Goal: Check status: Check status

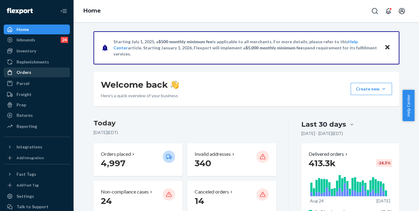
click at [41, 72] on div "Orders" at bounding box center [36, 72] width 65 height 9
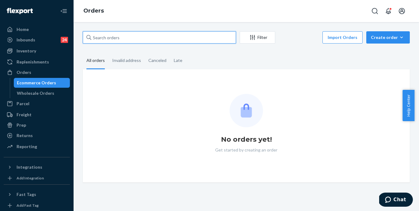
click at [148, 38] on input "text" at bounding box center [159, 37] width 153 height 12
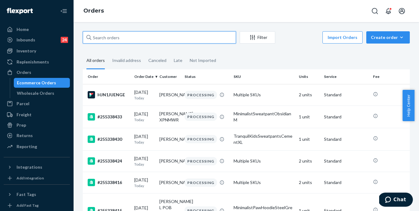
paste input "255192286"
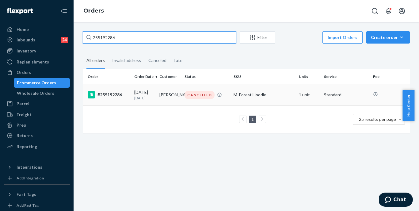
type input "255192286"
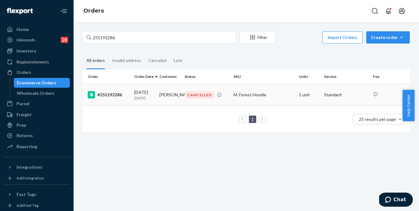
click at [113, 92] on div "#255192286" at bounding box center [109, 94] width 42 height 7
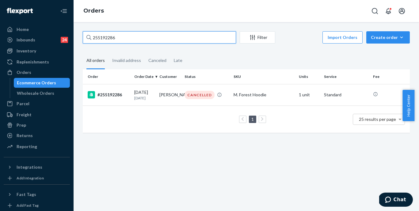
click at [123, 38] on input "255192286" at bounding box center [159, 37] width 153 height 12
paste input "12314"
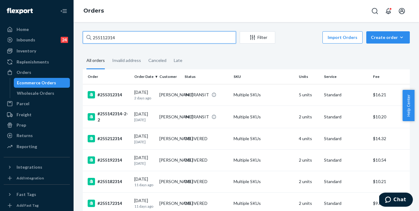
click at [146, 37] on input "255112314" at bounding box center [159, 37] width 153 height 12
click at [147, 37] on input "255112314" at bounding box center [159, 37] width 153 height 12
paste input "3863672"
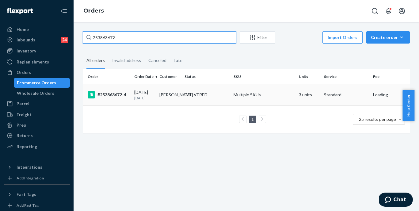
type input "253863672"
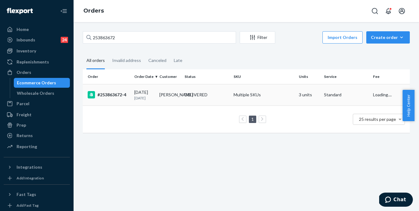
click at [109, 95] on div "#253863672-4" at bounding box center [109, 94] width 42 height 7
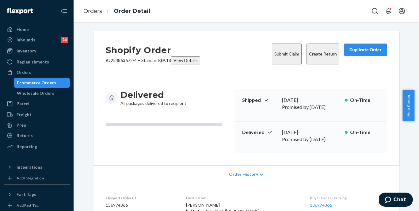
click at [181, 60] on div "View Details" at bounding box center [185, 60] width 24 height 6
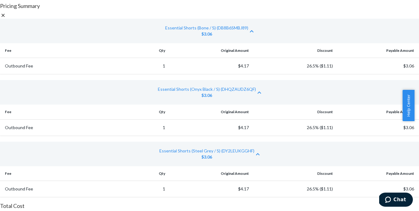
click at [6, 14] on icon at bounding box center [3, 15] width 6 height 6
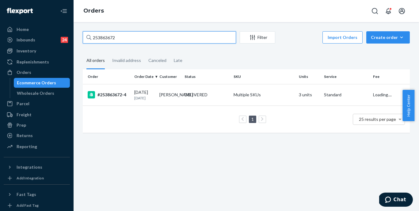
click at [127, 36] on input "253863672" at bounding box center [159, 37] width 153 height 12
click at [140, 34] on input "253863672" at bounding box center [159, 37] width 153 height 12
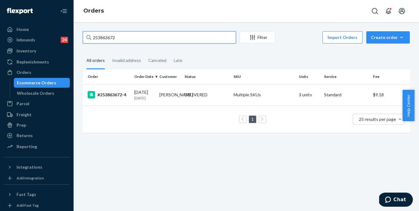
click at [140, 34] on input "253863672" at bounding box center [159, 37] width 153 height 12
paste input "5168676"
type input "255168676"
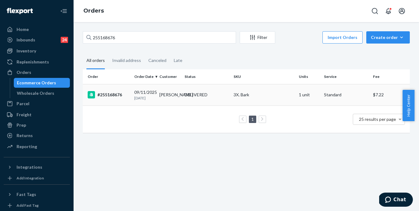
click at [110, 93] on div "#255168676" at bounding box center [109, 94] width 42 height 7
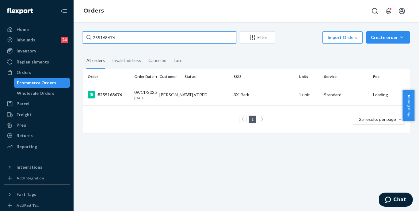
click at [128, 41] on input "255168676" at bounding box center [159, 37] width 153 height 12
paste input "4920489"
click at [129, 37] on input "254920489" at bounding box center [159, 37] width 153 height 12
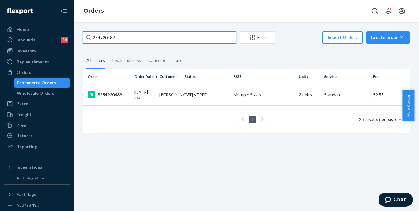
click at [129, 37] on input "254920489" at bounding box center [159, 37] width 153 height 12
click at [134, 33] on input "254920489" at bounding box center [159, 37] width 153 height 12
paste input "3523384"
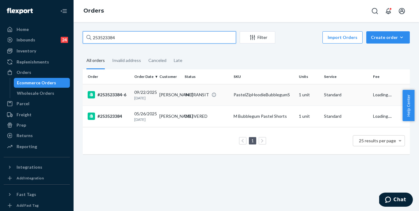
type input "253523384"
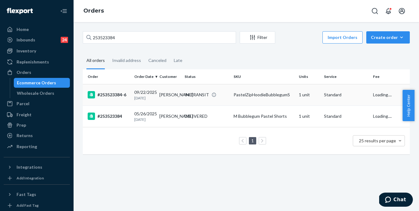
click at [112, 95] on div "#253523384-6" at bounding box center [109, 94] width 42 height 7
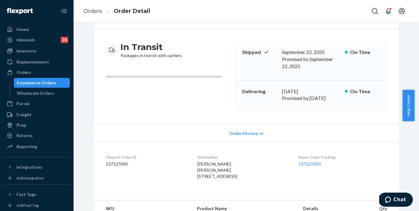
scroll to position [52, 0]
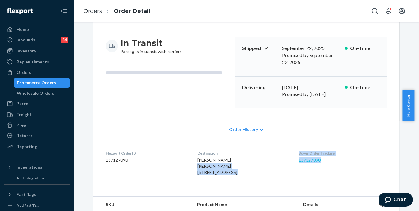
drag, startPoint x: 296, startPoint y: 143, endPoint x: 322, endPoint y: 143, distance: 26.7
click at [322, 143] on dl "Flexport Order ID 137127090 Destination Danielle Davis Danielle Davis 2108 Berk…" at bounding box center [246, 164] width 306 height 52
click at [167, 153] on div "Flexport Order ID 137127090" at bounding box center [147, 163] width 82 height 27
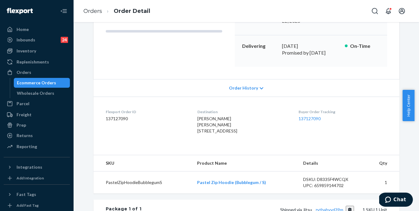
scroll to position [56, 0]
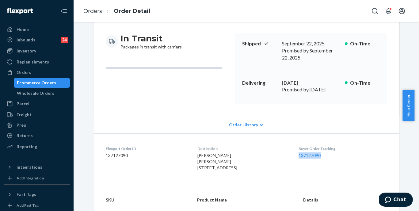
drag, startPoint x: 329, startPoint y: 136, endPoint x: 300, endPoint y: 138, distance: 28.6
click at [302, 152] on dd "137127090" at bounding box center [342, 155] width 88 height 6
click at [273, 152] on div "Danielle Davis Danielle Davis 2108 Berkeley Way Apt 605 Berkeley, CA 94704-1012…" at bounding box center [242, 161] width 91 height 18
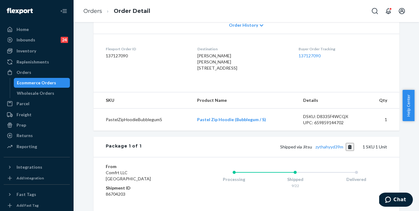
scroll to position [214, 0]
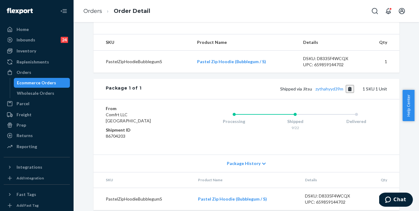
click at [262, 162] on icon at bounding box center [264, 164] width 4 height 4
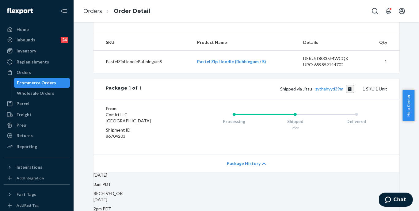
click at [115, 133] on dd "86704203" at bounding box center [142, 136] width 73 height 6
copy dd "86704203"
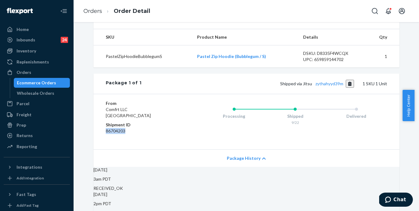
scroll to position [217, 0]
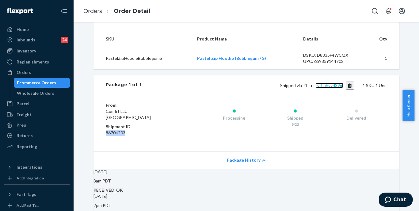
click at [324, 83] on link "zythahyyd39m" at bounding box center [329, 85] width 28 height 5
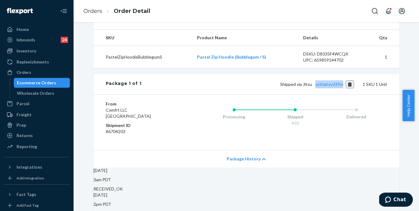
drag, startPoint x: 313, startPoint y: 78, endPoint x: 342, endPoint y: 82, distance: 29.3
click at [342, 82] on div "Shipped via Jitsu zythahyyd39m 1 SKU 1 Unit" at bounding box center [263, 84] width 245 height 8
copy link "zythahyyd39m"
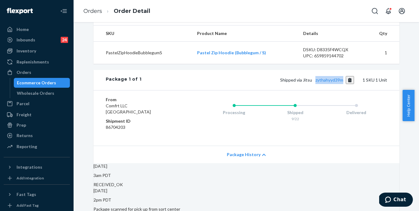
scroll to position [239, 0]
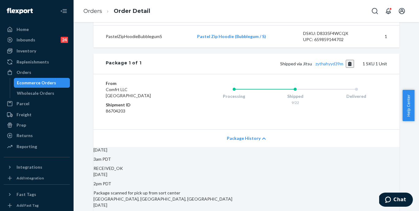
click at [248, 135] on span "Package History" at bounding box center [244, 138] width 34 height 6
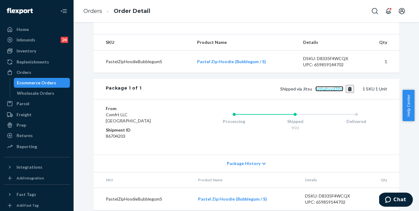
click at [324, 86] on link "zythahyyd39m" at bounding box center [329, 88] width 28 height 5
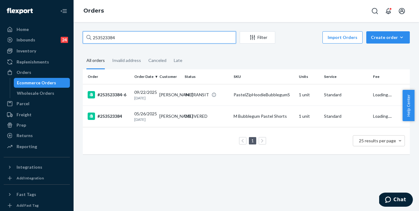
click at [127, 35] on input "253523384" at bounding box center [159, 37] width 153 height 12
paste input "4883185"
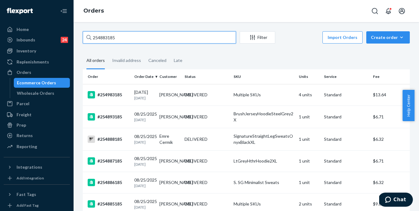
click at [147, 34] on input "254883185" at bounding box center [159, 37] width 153 height 12
click at [144, 33] on input "254883185" at bounding box center [159, 37] width 153 height 12
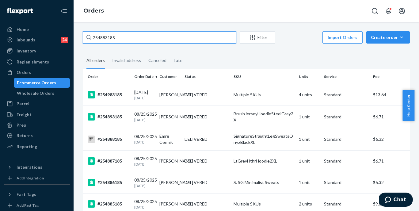
click at [144, 33] on input "254883185" at bounding box center [159, 37] width 153 height 12
paste input "5136510"
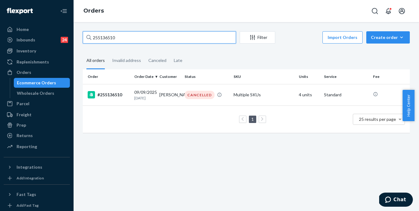
click at [147, 37] on input "255136510" at bounding box center [159, 37] width 153 height 12
paste input "4909519"
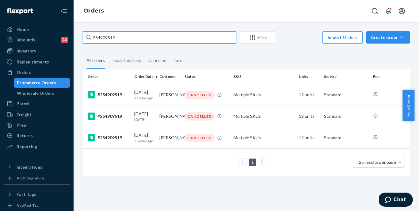
type input "254909519"
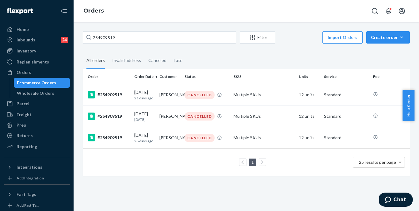
click at [3, 94] on div "Home Inbounds 24 Shipping Plans Problems 24 Inventory Products Replenishments O…" at bounding box center [37, 105] width 74 height 211
click at [109, 118] on div "#254909519" at bounding box center [109, 115] width 42 height 7
click at [116, 98] on div "#254909519" at bounding box center [109, 94] width 42 height 7
click at [112, 139] on div "#254909519" at bounding box center [109, 137] width 42 height 7
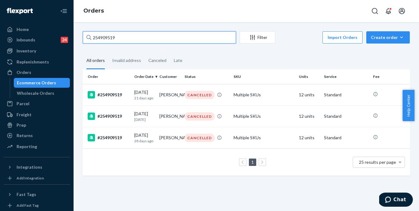
click at [125, 38] on input "254909519" at bounding box center [159, 37] width 153 height 12
paste input "3916054"
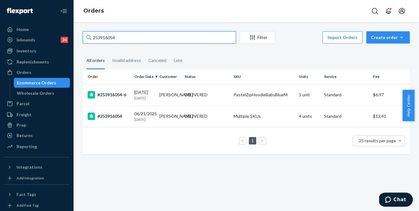
type input "253916054"
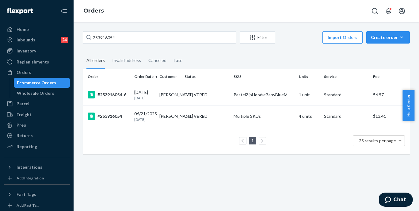
click at [109, 120] on div "#253916054" at bounding box center [109, 115] width 42 height 7
click at [112, 93] on div "#253916054-6" at bounding box center [109, 94] width 42 height 7
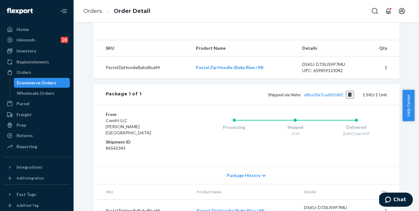
scroll to position [196, 0]
drag, startPoint x: 301, startPoint y: 95, endPoint x: 342, endPoint y: 96, distance: 41.1
click at [342, 96] on span "Shipped via Veho a8ba30a7cadf62682" at bounding box center [311, 94] width 86 height 5
copy link "a8ba30a7cadf62682"
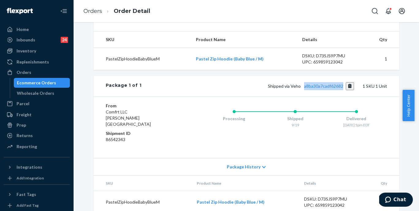
scroll to position [208, 0]
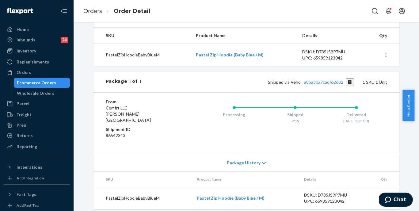
click at [246, 160] on span "Package History" at bounding box center [244, 163] width 34 height 6
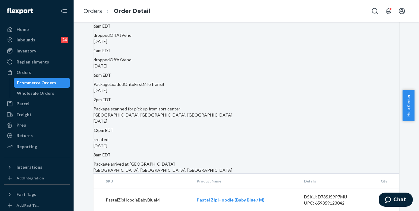
scroll to position [194, 0]
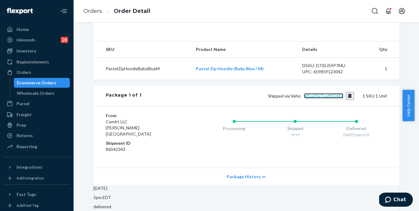
click at [314, 97] on link "a8ba30a7cadf62682" at bounding box center [323, 95] width 39 height 5
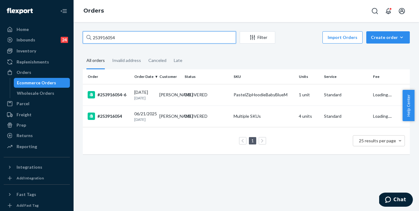
click at [135, 36] on input "253916054" at bounding box center [159, 37] width 153 height 12
paste input "2645763"
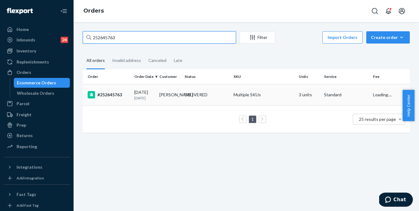
type input "252645763"
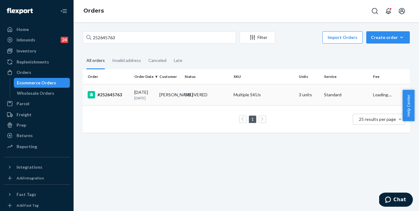
click at [108, 97] on div "#252645763" at bounding box center [109, 94] width 42 height 7
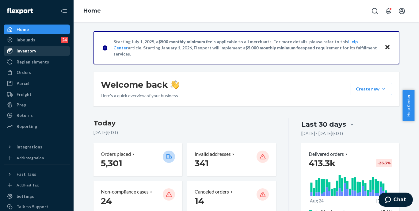
click at [38, 49] on div "Inventory" at bounding box center [36, 51] width 65 height 9
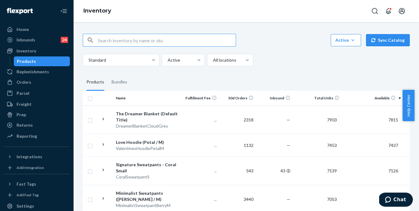
click at [170, 36] on input "text" at bounding box center [167, 40] width 138 height 12
paste input "255192286"
type input "255192286"
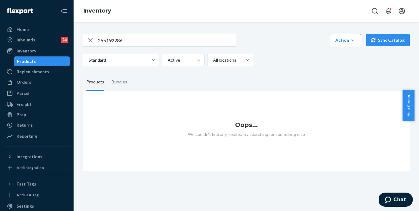
click at [161, 39] on input "255192286" at bounding box center [167, 40] width 138 height 12
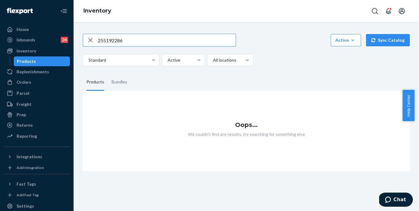
click at [161, 39] on input "255192286" at bounding box center [167, 40] width 138 height 12
paste input "Forest / F Standard Hoodie Forest / M"
drag, startPoint x: 120, startPoint y: 40, endPoint x: 82, endPoint y: 40, distance: 38.3
click at [82, 40] on div "Forest / F Standard Hoodie Forest / M Action Create product Create bundle Bulk …" at bounding box center [246, 98] width 336 height 145
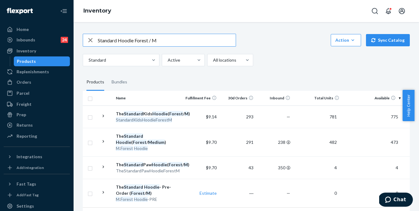
click at [162, 38] on input "Standard Hoodie Forest / M" at bounding box center [167, 40] width 138 height 12
paste input "Travel Essentials Sweatpants™ - Pre-Order Coral"
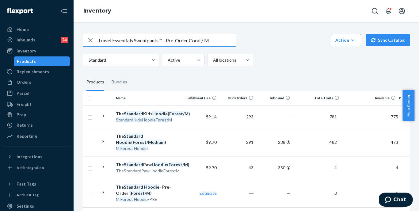
click at [189, 41] on input "Travel Essentials Sweatpants™ - Pre-Order Coral / M" at bounding box center [167, 40] width 138 height 12
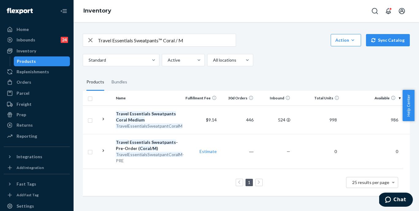
click at [152, 40] on input "Travel Essentials Sweatpants™ Coral / M" at bounding box center [167, 40] width 138 height 12
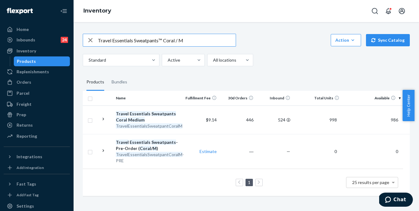
click at [152, 40] on input "Travel Essentials Sweatpants™ Coral / M" at bounding box center [167, 40] width 138 height 12
paste input "Hoodie™ - Pre-Order"
drag, startPoint x: 181, startPoint y: 41, endPoint x: 159, endPoint y: 43, distance: 22.1
click at [159, 43] on input "Travel Essentials Hoodie™ - Pre-Order Coral / M" at bounding box center [167, 40] width 138 height 12
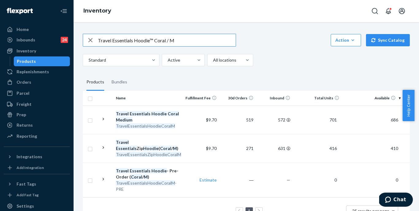
click at [155, 38] on input "Travel Essentials Hoodie™ Coral / M" at bounding box center [167, 40] width 138 height 12
paste input "Basic Fleece Short - Pre-Order Onyx Black / S"
click at [163, 41] on input "Basic Fleece Short - Pre-Order Onyx Black / S" at bounding box center [167, 40] width 138 height 12
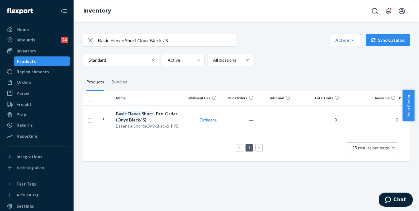
click at [138, 42] on input "Basic Fleece Short Onyx Black / S" at bounding box center [167, 40] width 138 height 12
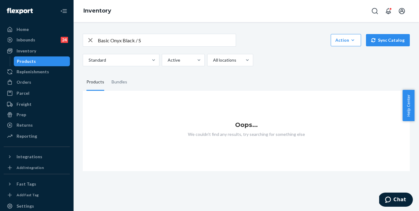
click at [109, 41] on input "Basic Onyx Black / S" at bounding box center [167, 40] width 138 height 12
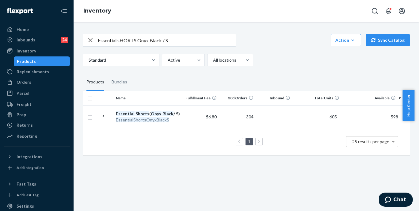
click at [163, 40] on input "Essential sHORTS Onyx Black / S" at bounding box center [167, 40] width 138 height 12
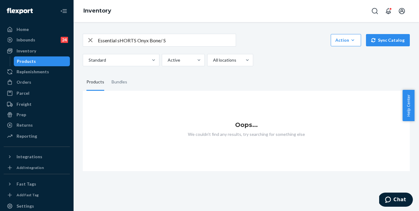
click at [149, 40] on input "Essential sHORTS Onyx Bone/ S" at bounding box center [167, 40] width 138 height 12
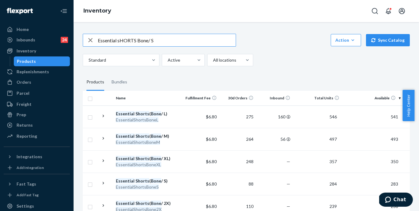
click at [147, 41] on input "Essential sHORTS Bone/ S" at bounding box center [167, 40] width 138 height 12
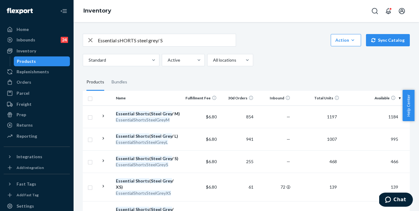
click at [176, 32] on div "Essential sHORTS steel grey/ S Action Create product Create bundle Bulk create …" at bounding box center [246, 173] width 336 height 294
click at [141, 44] on input "Essential sHORTS steel grey/ S" at bounding box center [167, 40] width 138 height 12
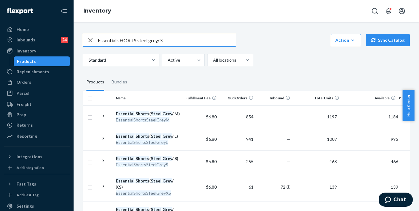
click at [143, 42] on input "Essential sHORTS steel grey/ S" at bounding box center [167, 40] width 138 height 12
paste input "AllDayJersey™ Hoodie Espresso / 3X"
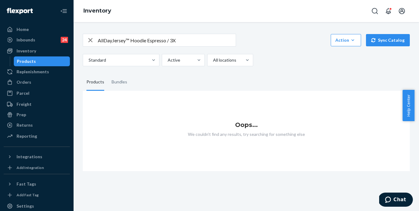
click at [113, 41] on input "AllDayJersey™ Hoodie Espresso / 3X" at bounding box center [167, 40] width 138 height 12
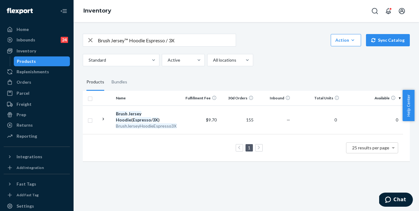
click at [187, 43] on input "Brush Jersey™ Hoodie Espresso / 3X" at bounding box center [167, 40] width 138 height 12
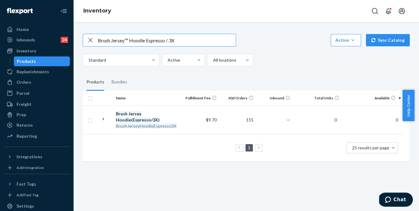
click at [187, 43] on input "Brush Jersey™ Hoodie Espresso / 3X" at bounding box center [167, 40] width 138 height 12
paste input "aby Blue / F Pastel Hoodie Baby Blue / S"
drag, startPoint x: 127, startPoint y: 40, endPoint x: 91, endPoint y: 39, distance: 36.5
click at [91, 39] on div "Baby Blue / F Pastel Hoodie Baby Blue / S" at bounding box center [159, 40] width 153 height 12
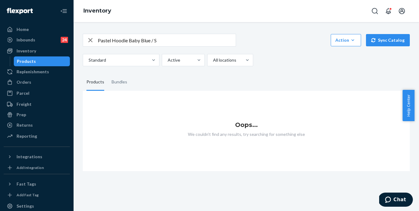
click at [164, 45] on input "Pastel Hoodie Baby Blue / S" at bounding box center [167, 40] width 138 height 12
click at [150, 44] on input "Pastel Hoodie S" at bounding box center [167, 40] width 138 height 12
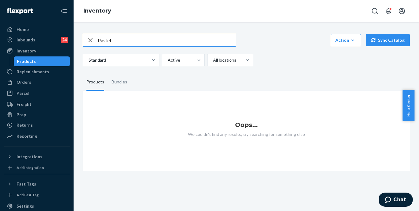
type input "Pastel"
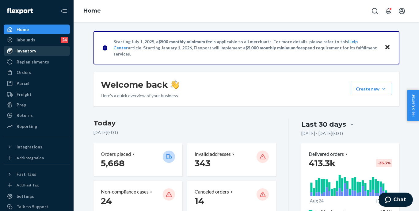
click at [25, 49] on div "Inventory" at bounding box center [27, 51] width 20 height 6
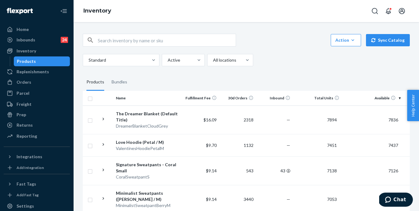
click at [176, 47] on div "Action Create product Create bundle Bulk create products Bulk update products B…" at bounding box center [246, 50] width 327 height 32
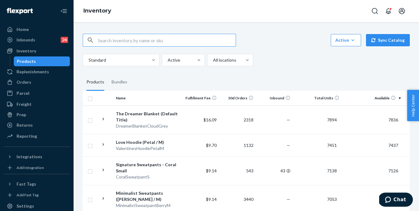
click at [177, 44] on input "text" at bounding box center [167, 40] width 138 height 12
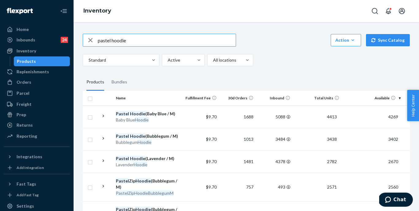
click at [153, 44] on input "pastel hoodie" at bounding box center [167, 40] width 138 height 12
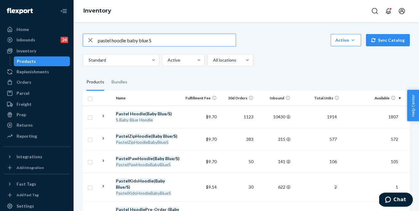
click at [161, 40] on input "pastel hoodie baby blue S" at bounding box center [167, 40] width 138 height 12
paste input "Pastel Straight Leg Sweatpants Baby Blue / M"
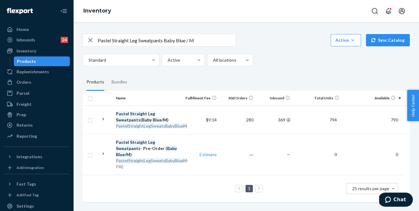
click at [180, 37] on input "Pastel Straight Leg Sweatpants Baby Blue / M" at bounding box center [167, 40] width 138 height 12
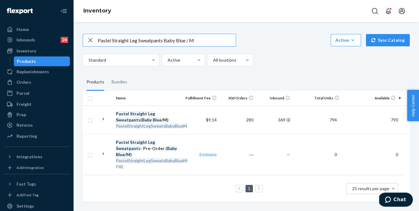
click at [180, 37] on input "Pastel Straight Leg Sweatpants Baby Blue / M" at bounding box center [167, 40] width 138 height 12
paste input "Coral / M Travel Essentials Sweatpants™ - Pre-Order Coral / S"
drag, startPoint x: 211, startPoint y: 41, endPoint x: 191, endPoint y: 42, distance: 20.0
click at [191, 42] on input "Coral / M Travel Essentials Sweatpants™ - Pre-Order Coral / S" at bounding box center [167, 40] width 138 height 12
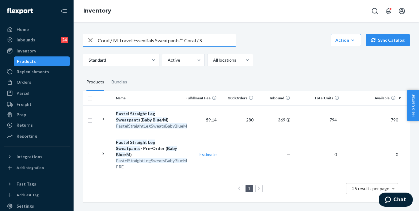
drag, startPoint x: 120, startPoint y: 41, endPoint x: 97, endPoint y: 40, distance: 23.0
click at [97, 40] on div "Coral / M Travel Essentials Sweatpants™ Coral / S" at bounding box center [159, 40] width 153 height 12
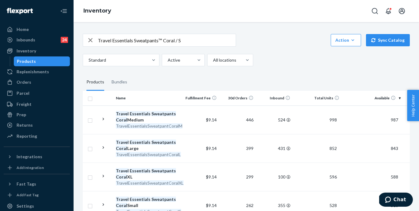
click at [164, 41] on input "Travel Essentials Sweatpants™ Coral / S" at bounding box center [167, 40] width 138 height 12
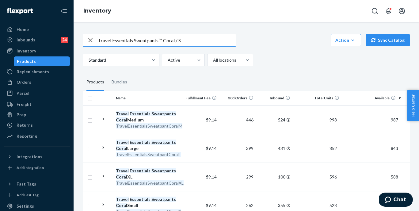
click at [164, 41] on input "Travel Essentials Sweatpants™ Coral / S" at bounding box center [167, 40] width 138 height 12
paste input "Hoodie™ - Pre-Order Coral / L"
drag, startPoint x: 180, startPoint y: 41, endPoint x: 157, endPoint y: 42, distance: 23.6
click at [157, 42] on input "Travel Essentials Hoodie™ - Pre-Order Coral / L" at bounding box center [167, 40] width 138 height 12
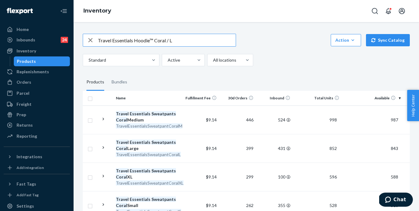
type input "Travel Essentials Hoodie™ Coral / L"
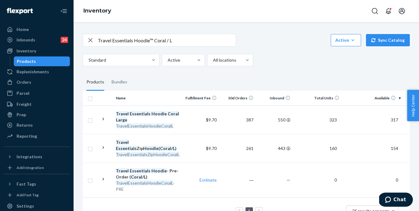
click at [188, 39] on input "Travel Essentials Hoodie™ Coral / L" at bounding box center [167, 40] width 138 height 12
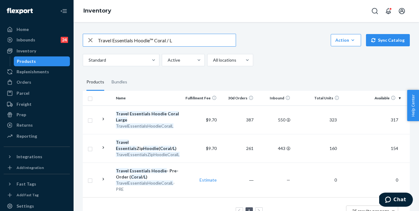
click at [188, 39] on input "Travel Essentials Hoodie™ Coral / L" at bounding box center [167, 40] width 138 height 12
click at [127, 41] on input "text" at bounding box center [167, 40] width 138 height 12
paste input "You Matter Kids Straight Leg Sweatpants Plum / XL"
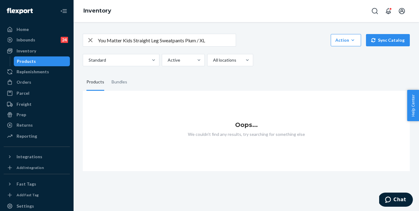
click at [196, 41] on input "You Matter Kids Straight Leg Sweatpants Plum / XL" at bounding box center [167, 40] width 138 height 12
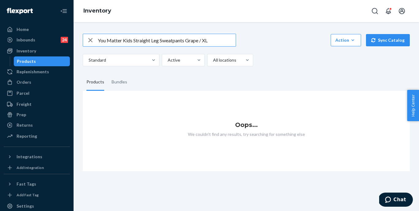
drag, startPoint x: 199, startPoint y: 40, endPoint x: 202, endPoint y: 43, distance: 4.1
click at [199, 40] on input "You Matter Kids Straight Leg Sweatpants Grape / XL" at bounding box center [167, 40] width 138 height 12
type input "You Matter Kids Straight Leg Sweatpants Grape purple / XL"
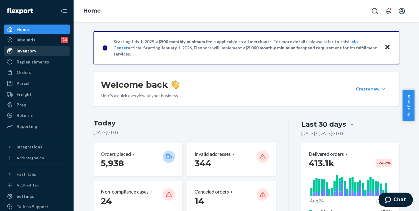
click at [28, 51] on div "Inventory" at bounding box center [27, 51] width 20 height 6
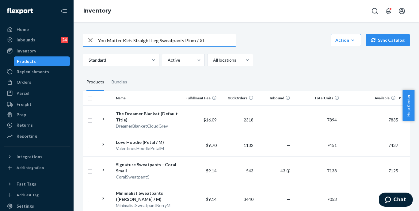
click at [197, 41] on input "You Matter Kids Straight Leg Sweatpants Plum / XL" at bounding box center [167, 40] width 138 height 12
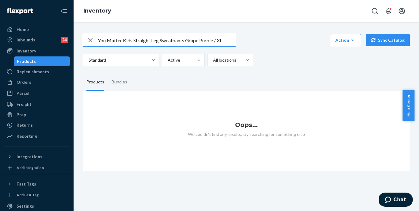
drag, startPoint x: 134, startPoint y: 40, endPoint x: 184, endPoint y: 41, distance: 50.3
click at [184, 41] on input "You Matter Kids Straight Leg Sweatpants Grape Purple / XL" at bounding box center [167, 40] width 138 height 12
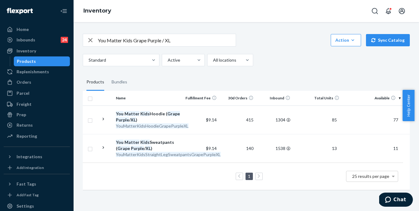
click at [132, 40] on input "You Matter Kids Grape Purple / XL" at bounding box center [167, 40] width 138 height 12
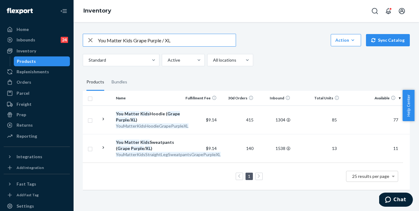
click at [132, 40] on input "You Matter Kids Grape Purple / XL" at bounding box center [167, 40] width 138 height 12
paste input "Straight Leg Sweatpants Coral Blush / XS"
click at [160, 41] on input "You Matter Kids Straight Leg Sweatpants Coral Blush / XS" at bounding box center [167, 40] width 138 height 12
drag, startPoint x: 160, startPoint y: 41, endPoint x: 138, endPoint y: 41, distance: 22.4
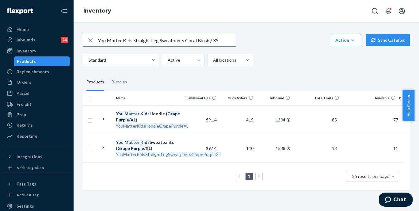
click at [138, 41] on input "You Matter Kids Straight Leg Sweatpants Coral Blush / XS" at bounding box center [167, 40] width 138 height 12
click at [147, 40] on input "You Matter Kids Straight Leg Sweatpants Coral Blush / XS" at bounding box center [167, 40] width 138 height 12
click at [135, 39] on input "You Matter Kids Straight Leg Sweatpants Coral Blush / XS" at bounding box center [167, 40] width 138 height 12
drag, startPoint x: 135, startPoint y: 39, endPoint x: 159, endPoint y: 42, distance: 24.3
click at [159, 42] on input "You Matter Kids Straight Leg Sweatpants Coral Blush / XS" at bounding box center [167, 40] width 138 height 12
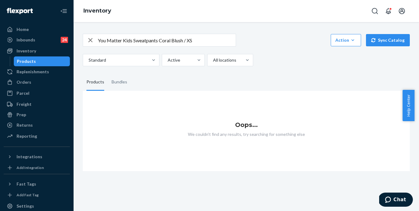
click at [183, 41] on input "You Matter Kids Sweatpants Coral Blush / XS" at bounding box center [167, 40] width 138 height 12
click at [159, 40] on input "You Matter Kids Sweatpants Coral muave / XS" at bounding box center [167, 40] width 138 height 12
click at [146, 40] on input "You Matter Kids Coral muave / XS" at bounding box center [167, 40] width 138 height 12
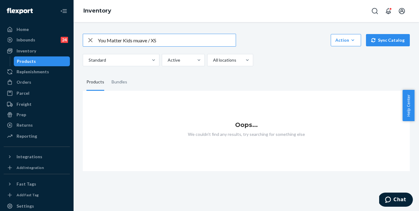
drag, startPoint x: 99, startPoint y: 41, endPoint x: 133, endPoint y: 42, distance: 34.6
click at [133, 42] on input "You Matter Kids muave / XS" at bounding box center [167, 40] width 138 height 12
paste input "Straight Leg Sweatpants"
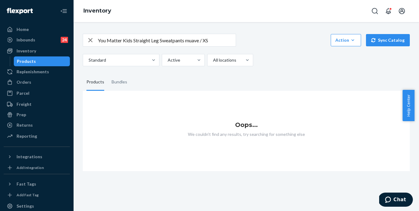
click at [195, 40] on input "You Matter Kids Straight Leg Sweatpants muave / XS" at bounding box center [167, 40] width 138 height 12
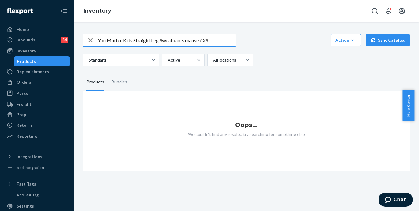
drag, startPoint x: 134, startPoint y: 39, endPoint x: 159, endPoint y: 41, distance: 25.2
click at [159, 41] on input "You Matter Kids Straight Leg Sweatpants mauve / XS" at bounding box center [167, 40] width 138 height 12
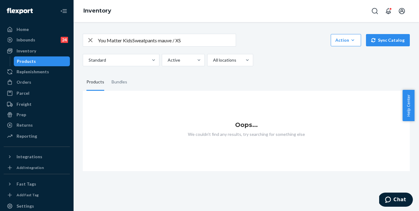
click at [133, 42] on input "You Matter KidsSweatpants mauve / XS" at bounding box center [167, 40] width 138 height 12
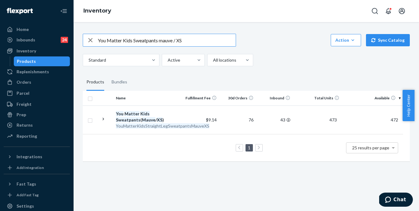
click at [129, 45] on input "You Matter Kids Sweatpants mauve / XS" at bounding box center [167, 40] width 138 height 12
click at [131, 43] on input "You Matter Kids Sweatpants mauve / XS" at bounding box center [167, 40] width 138 height 12
paste input "MatterKidsHoodieMauve"
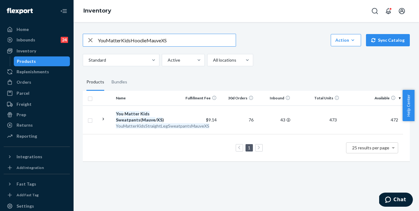
click at [163, 41] on input "YouMatterKidsHoodieMauveXS" at bounding box center [167, 40] width 138 height 12
click at [162, 40] on input "YouMatterKidsHoodieMauveXS" at bounding box center [167, 40] width 138 height 12
click at [148, 40] on input "YouMatterKidsHoodieMauve XS" at bounding box center [167, 40] width 138 height 12
click at [132, 39] on input "YouMatterKidsHoodie Mauve XS" at bounding box center [167, 40] width 138 height 12
click at [121, 40] on input "YouMatterKids Hoodie Mauve XS" at bounding box center [167, 40] width 138 height 12
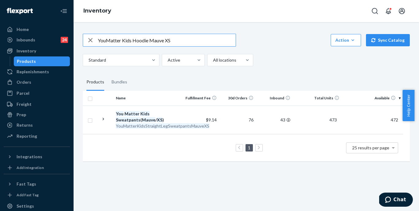
click at [106, 40] on input "YouMatter Kids Hoodie Mauve XS" at bounding box center [167, 40] width 138 height 12
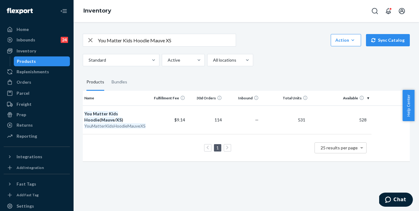
scroll to position [0, 32]
click at [174, 42] on input "You Matter Kids Hoodie Mauve XS" at bounding box center [167, 40] width 138 height 12
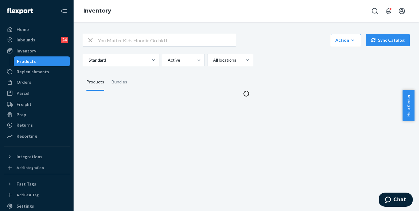
scroll to position [0, 0]
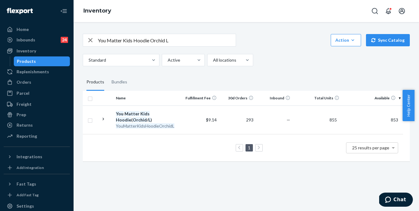
click at [192, 45] on input "You Matter Kids Hoodie Orchid L" at bounding box center [167, 40] width 138 height 12
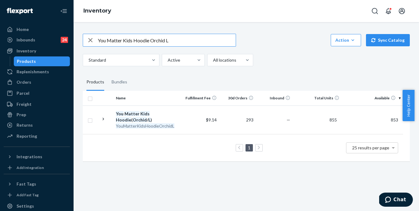
click at [192, 45] on input "You Matter Kids Hoodie Orchid L" at bounding box center [167, 40] width 138 height 12
paste input "MatterKidsStraightLegSweatpantsLightTeal"
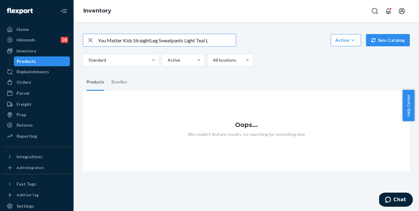
drag, startPoint x: 159, startPoint y: 40, endPoint x: 132, endPoint y: 41, distance: 26.7
click at [132, 41] on input "You Matter Kids StraightLeg Sweatpants Light Teal L" at bounding box center [167, 40] width 138 height 12
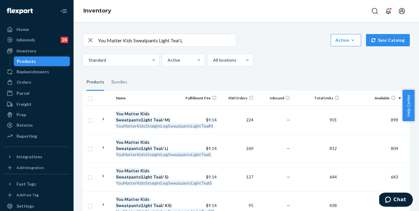
click at [171, 43] on input "You Matter Kids Sweatpants Light Teal L" at bounding box center [167, 40] width 138 height 12
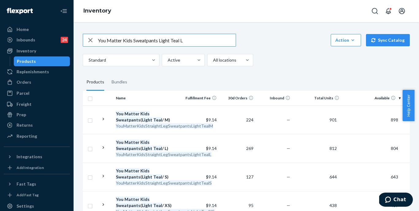
click at [171, 43] on input "You Matter Kids Sweatpants Light Teal L" at bounding box center [167, 40] width 138 height 12
paste input "SKU YouMatterKidsHoodieLightTealL"
click at [176, 41] on input "SKU YouMatterKidsHoodieLightTealL" at bounding box center [167, 40] width 138 height 12
click at [169, 41] on input "SKU YouMatterKidsHoodieLightTeal L" at bounding box center [167, 40] width 138 height 12
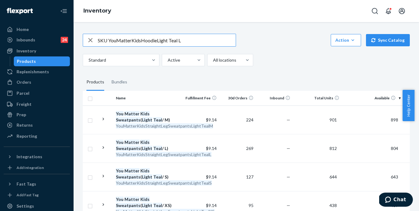
click at [158, 41] on input "SKU YouMatterKidsHoodieLight Teal L" at bounding box center [167, 40] width 138 height 12
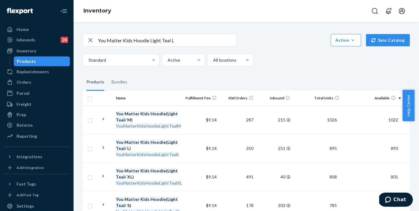
click at [170, 41] on input "You Matter Kids Hoodie Light Teal L" at bounding box center [167, 40] width 138 height 12
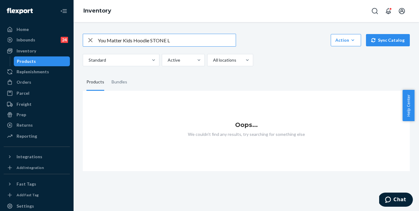
click at [133, 39] on input "You Matter Kids Hoodie STONE L" at bounding box center [167, 40] width 138 height 12
paste input "Travel Essentials Sweatpants Stone / 2X"
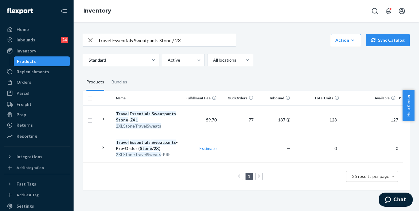
click at [141, 40] on input "Travel Essentials Sweatpants Stone / 2X" at bounding box center [167, 40] width 138 height 12
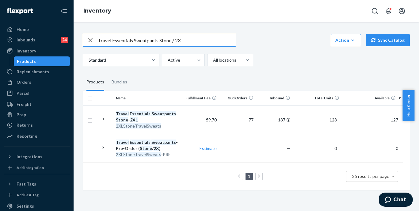
click at [141, 40] on input "Travel Essentials Sweatpants Stone / 2X" at bounding box center [167, 40] width 138 height 12
paste input "YouMatterKidsStraightLegSweatpantsGrapePurpleXL"
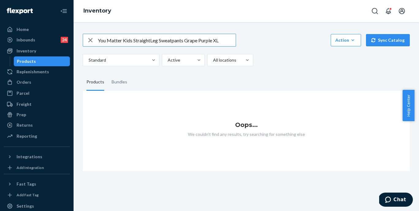
drag, startPoint x: 134, startPoint y: 41, endPoint x: 158, endPoint y: 43, distance: 24.0
click at [158, 43] on input "You Matter Kids StraightLeg Sweatpants Grape Purple XL" at bounding box center [167, 40] width 138 height 12
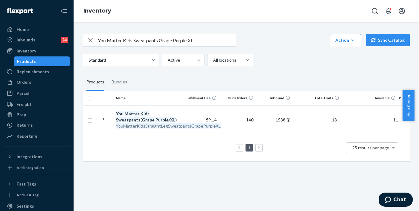
click at [166, 39] on input "You Matter Kids Sweatpants Grape Purple XL" at bounding box center [167, 40] width 138 height 12
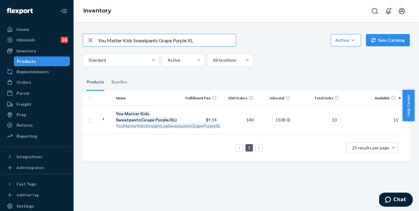
click at [166, 39] on input "You Matter Kids Sweatpants Grape Purple XL" at bounding box center [167, 40] width 138 height 12
paste input "Travel Essentials Zip Hoodie - Pre-Order Steel Grey /"
click at [184, 41] on input "Travel Essentials Zip Hoodie - Pre-Order Steel Grey / L" at bounding box center [167, 40] width 138 height 12
type input "Travel Essentials Zip Hoodie - Steel Grey / L"
